Goal: Check status: Check status

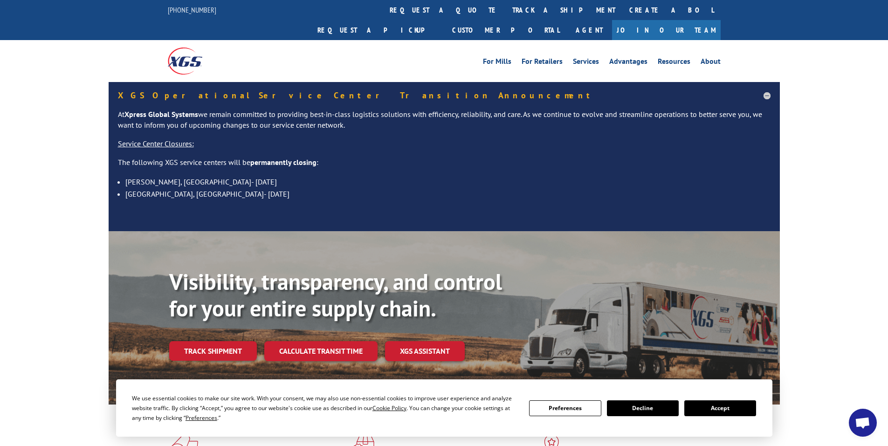
click at [721, 409] on button "Accept" at bounding box center [720, 409] width 72 height 16
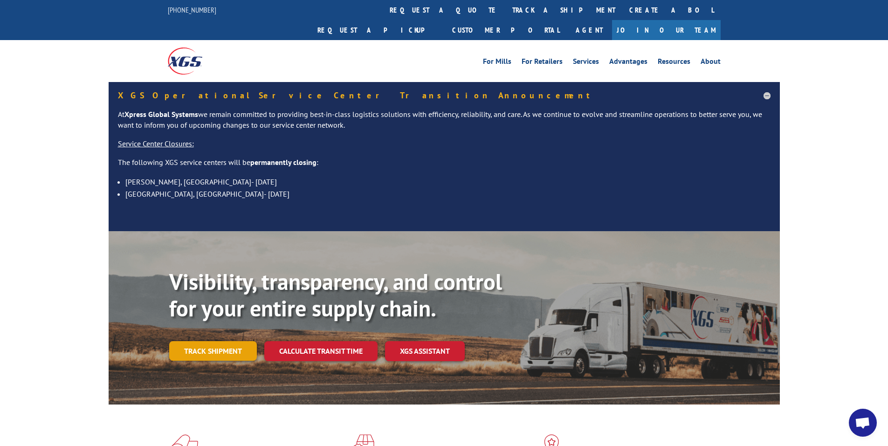
click at [192, 341] on link "Track shipment" at bounding box center [213, 351] width 88 height 20
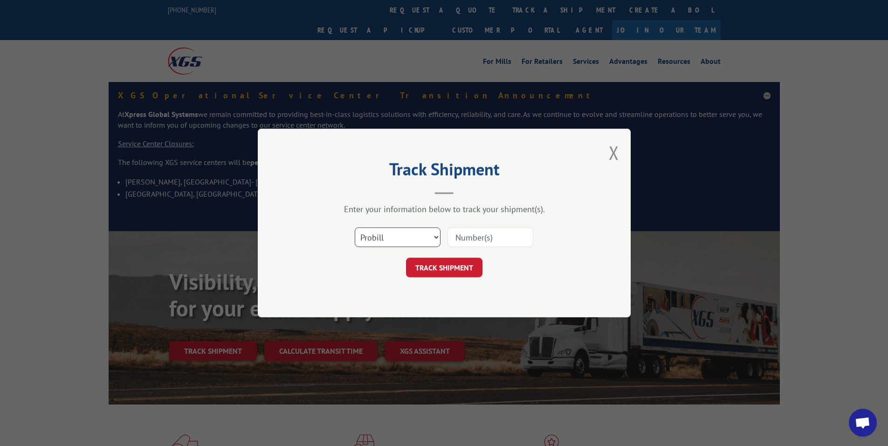
click at [397, 229] on select "Select category... Probill BOL PO" at bounding box center [398, 238] width 86 height 20
select select "po"
click at [355, 228] on select "Select category... Probill BOL PO" at bounding box center [398, 238] width 86 height 20
click at [489, 236] on input at bounding box center [491, 238] width 86 height 20
paste input "75507295"
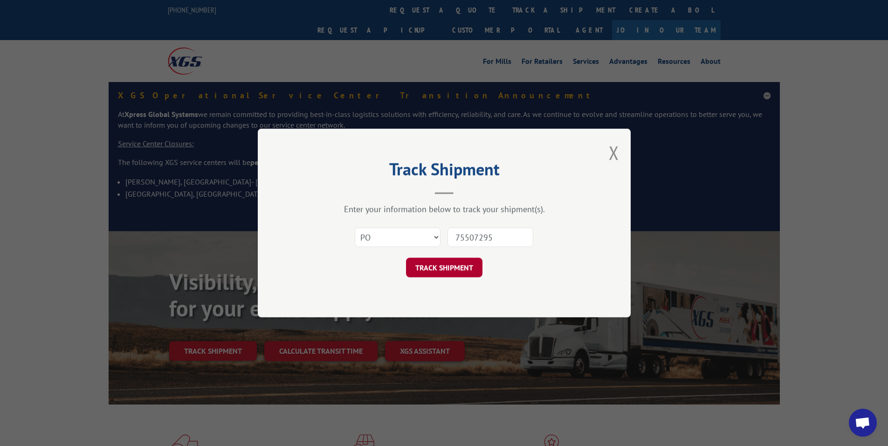
type input "75507295"
click at [449, 270] on button "TRACK SHIPMENT" at bounding box center [444, 268] width 76 height 20
